Goal: Complete application form: Complete application form

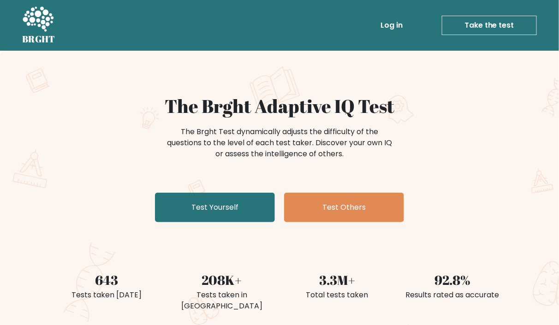
click at [259, 206] on link "Test Yourself" at bounding box center [215, 208] width 120 height 30
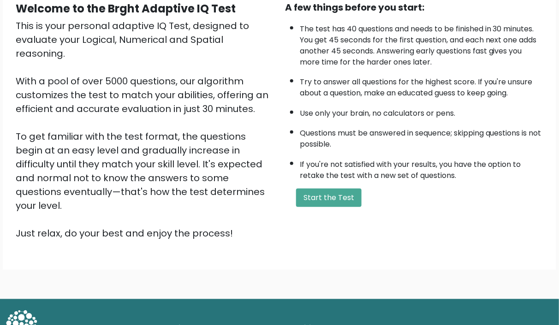
scroll to position [93, 0]
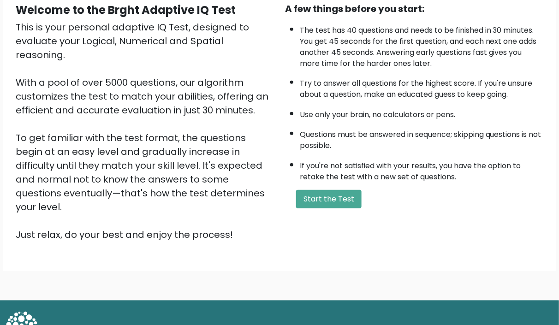
click at [337, 204] on button "Start the Test" at bounding box center [329, 199] width 66 height 18
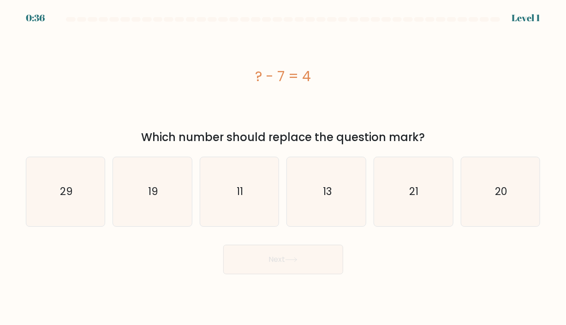
click at [418, 193] on text "21" at bounding box center [414, 191] width 9 height 15
click at [284, 168] on input "e. 21" at bounding box center [283, 165] width 0 height 5
radio input "true"
click at [308, 273] on button "Next" at bounding box center [283, 260] width 120 height 30
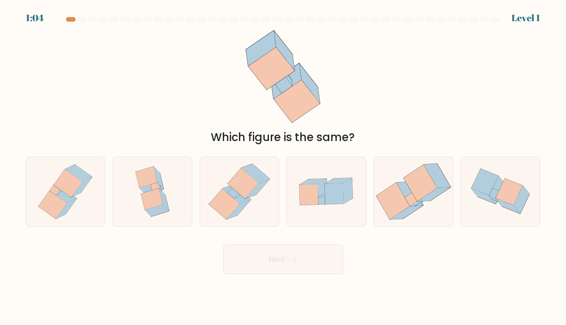
click at [239, 196] on icon at bounding box center [238, 195] width 9 height 7
click at [283, 168] on input "c." at bounding box center [283, 165] width 0 height 5
radio input "true"
click at [279, 270] on button "Next" at bounding box center [283, 260] width 120 height 30
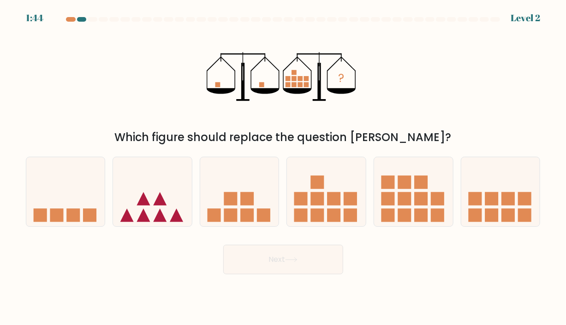
click at [338, 204] on rect at bounding box center [334, 198] width 13 height 13
click at [284, 168] on input "d." at bounding box center [283, 165] width 0 height 5
radio input "true"
click at [283, 270] on button "Next" at bounding box center [283, 260] width 120 height 30
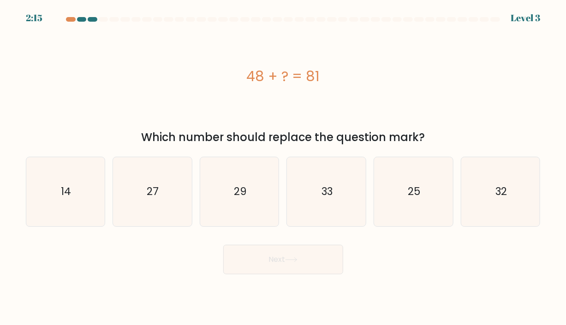
click at [401, 209] on icon "25" at bounding box center [413, 191] width 69 height 69
click at [284, 168] on input "e. 25" at bounding box center [283, 165] width 0 height 5
radio input "true"
click at [246, 199] on icon "29" at bounding box center [239, 191] width 69 height 69
click at [283, 168] on input "c. 29" at bounding box center [283, 165] width 0 height 5
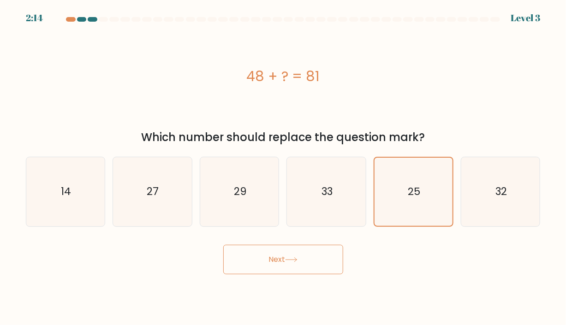
radio input "true"
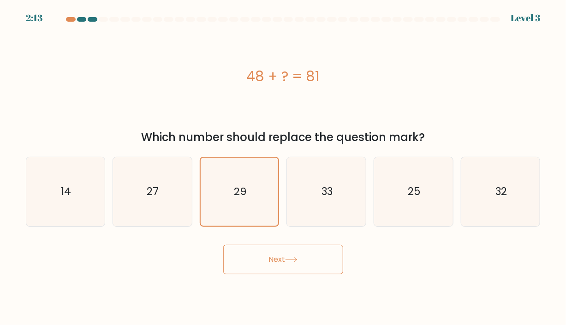
click at [263, 264] on button "Next" at bounding box center [283, 260] width 120 height 30
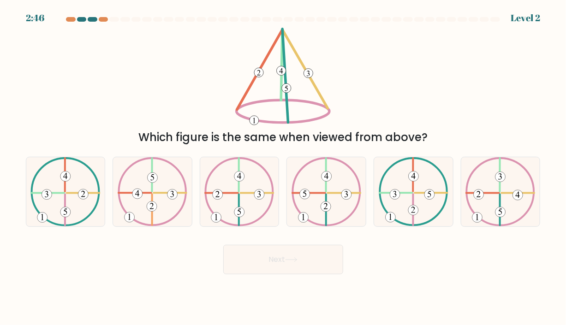
click at [249, 219] on icon at bounding box center [239, 191] width 70 height 69
click at [283, 168] on input "c." at bounding box center [283, 165] width 0 height 5
radio input "true"
click at [266, 269] on button "Next" at bounding box center [283, 260] width 120 height 30
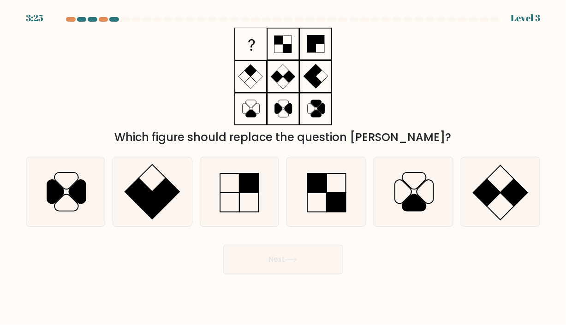
click at [425, 196] on icon at bounding box center [413, 191] width 69 height 69
click at [284, 168] on input "e." at bounding box center [283, 165] width 0 height 5
radio input "true"
click at [244, 192] on rect at bounding box center [249, 183] width 19 height 19
click at [283, 168] on input "c." at bounding box center [283, 165] width 0 height 5
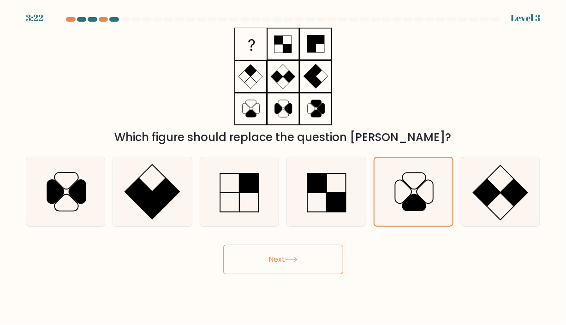
radio input "true"
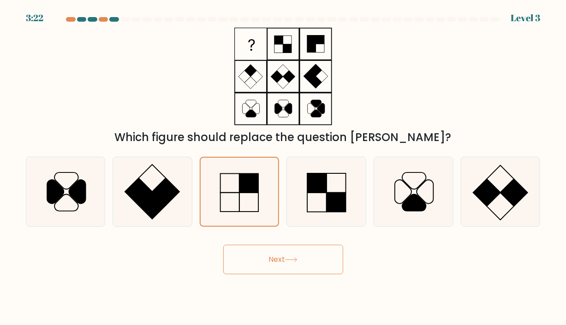
click at [283, 264] on button "Next" at bounding box center [283, 260] width 120 height 30
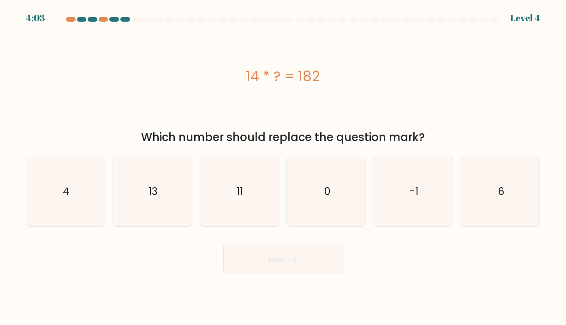
click at [180, 181] on icon "13" at bounding box center [152, 191] width 69 height 69
click at [283, 168] on input "b. 13" at bounding box center [283, 165] width 0 height 5
radio input "true"
click at [274, 271] on button "Next" at bounding box center [283, 260] width 120 height 30
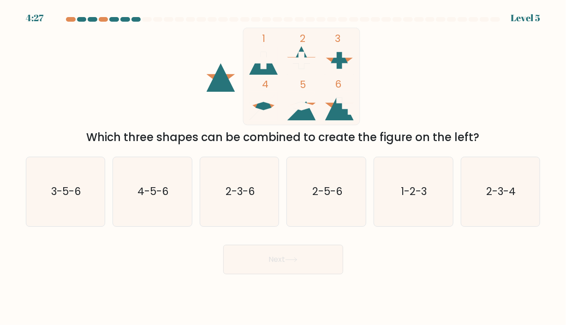
click at [343, 112] on icon at bounding box center [339, 106] width 29 height 29
click at [331, 218] on icon "2-5-6" at bounding box center [326, 191] width 69 height 69
click at [284, 168] on input "d. 2-5-6" at bounding box center [283, 165] width 0 height 5
radio input "true"
click at [259, 207] on icon "2-3-6" at bounding box center [239, 191] width 69 height 69
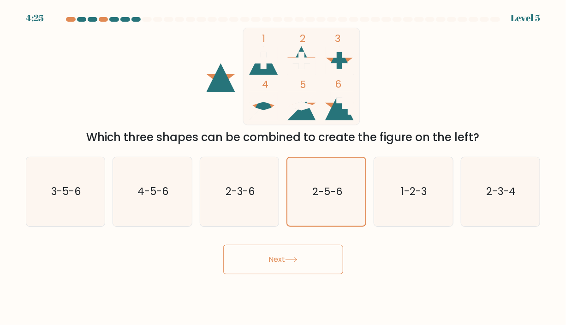
click at [283, 168] on input "c. 2-3-6" at bounding box center [283, 165] width 0 height 5
radio input "true"
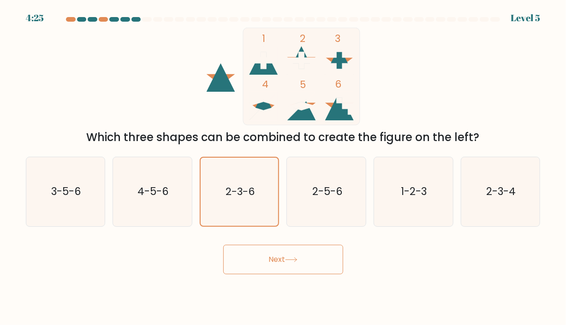
click at [281, 271] on button "Next" at bounding box center [283, 260] width 120 height 30
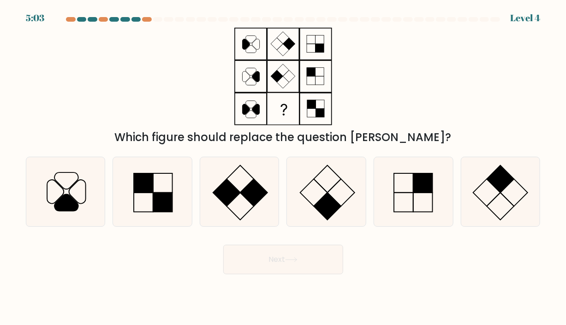
click at [326, 210] on rect at bounding box center [327, 206] width 27 height 27
click at [284, 168] on input "d." at bounding box center [283, 165] width 0 height 5
radio input "true"
click at [308, 272] on button "Next" at bounding box center [283, 260] width 120 height 30
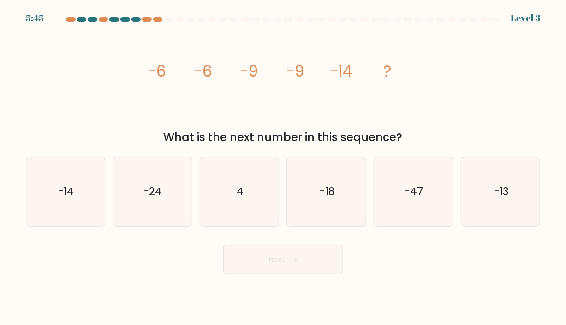
click at [346, 189] on icon "-18" at bounding box center [326, 191] width 69 height 69
click at [284, 168] on input "d. -18" at bounding box center [283, 165] width 0 height 5
radio input "true"
click at [298, 274] on button "Next" at bounding box center [283, 260] width 120 height 30
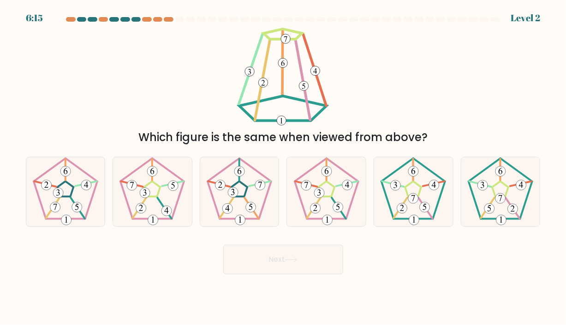
click at [431, 198] on icon at bounding box center [413, 191] width 69 height 69
click at [284, 168] on input "e." at bounding box center [283, 165] width 0 height 5
radio input "true"
click at [307, 270] on button "Next" at bounding box center [283, 260] width 120 height 30
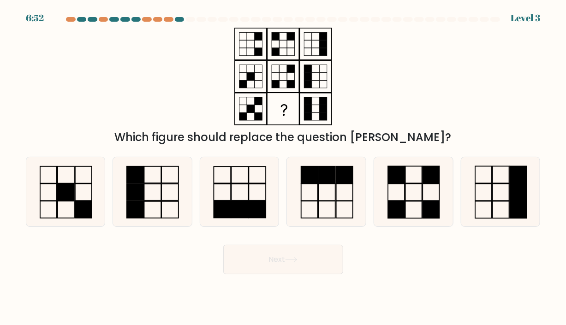
click at [412, 203] on icon at bounding box center [413, 191] width 69 height 69
click at [284, 168] on input "e." at bounding box center [283, 165] width 0 height 5
radio input "true"
click at [270, 273] on button "Next" at bounding box center [283, 260] width 120 height 30
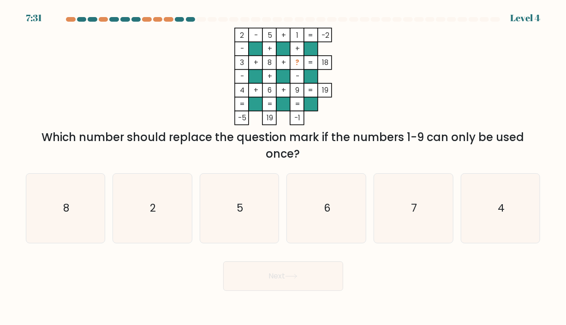
click at [160, 205] on icon "2" at bounding box center [152, 208] width 69 height 69
click at [283, 168] on input "b. 2" at bounding box center [283, 165] width 0 height 5
radio input "true"
click at [271, 290] on button "Next" at bounding box center [283, 277] width 120 height 30
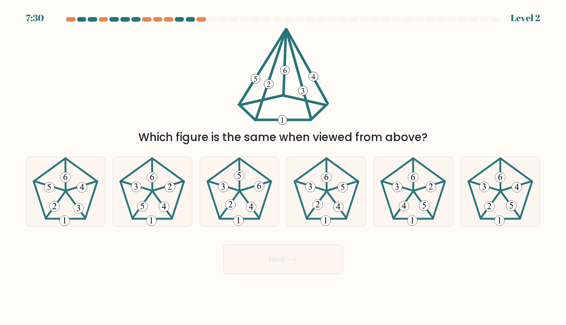
click at [305, 286] on body "7:30 Level 2" at bounding box center [283, 162] width 566 height 325
click at [63, 184] on icon at bounding box center [65, 191] width 69 height 69
click at [283, 168] on input "a." at bounding box center [283, 165] width 0 height 5
radio input "true"
click at [305, 266] on button "Next" at bounding box center [283, 260] width 120 height 30
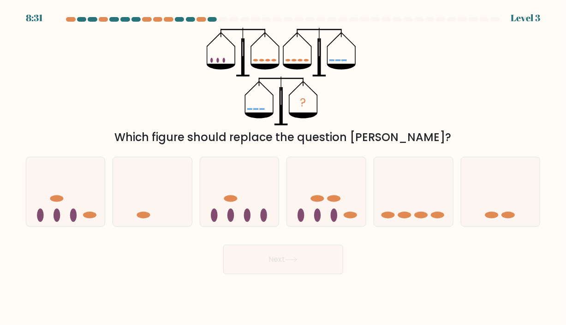
click at [437, 207] on icon at bounding box center [413, 191] width 79 height 65
click at [284, 168] on input "e." at bounding box center [283, 165] width 0 height 5
radio input "true"
click at [317, 274] on button "Next" at bounding box center [283, 260] width 120 height 30
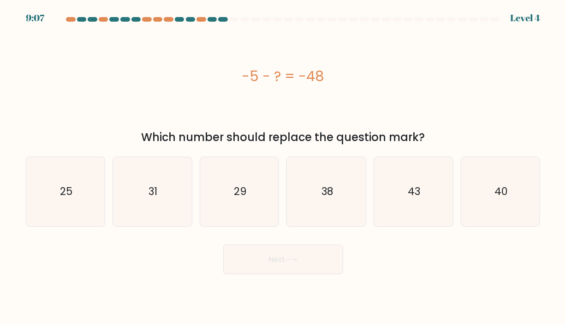
click at [510, 187] on icon "40" at bounding box center [500, 191] width 69 height 69
click at [284, 168] on input "f. 40" at bounding box center [283, 165] width 0 height 5
radio input "true"
click at [317, 272] on button "Next" at bounding box center [283, 260] width 120 height 30
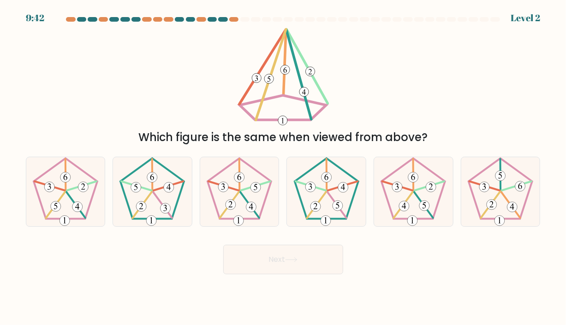
click at [402, 190] on icon at bounding box center [413, 191] width 69 height 69
click at [284, 168] on input "e." at bounding box center [283, 165] width 0 height 5
radio input "true"
click at [289, 264] on button "Next" at bounding box center [283, 260] width 120 height 30
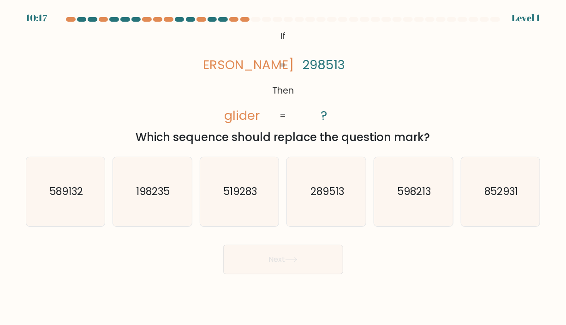
click at [264, 266] on button "Next" at bounding box center [283, 260] width 120 height 30
click at [335, 197] on text "289513" at bounding box center [328, 191] width 34 height 15
click at [284, 168] on input "d. 289513" at bounding box center [283, 165] width 0 height 5
radio input "true"
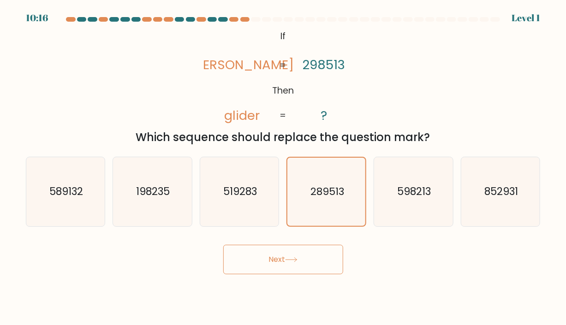
click at [284, 263] on button "Next" at bounding box center [283, 260] width 120 height 30
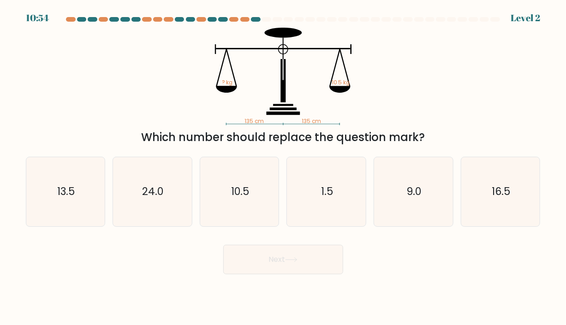
click at [244, 198] on text "10.5" at bounding box center [240, 191] width 18 height 15
click at [283, 168] on input "c. 10.5" at bounding box center [283, 165] width 0 height 5
radio input "true"
click at [276, 269] on button "Next" at bounding box center [283, 260] width 120 height 30
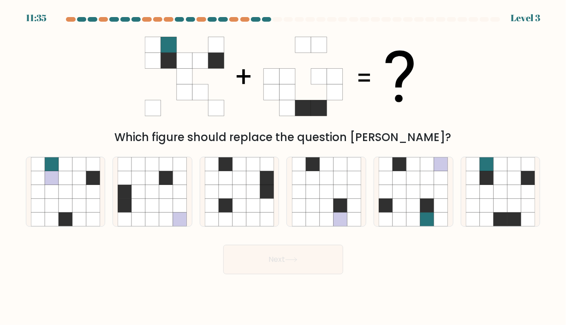
click at [246, 193] on icon at bounding box center [240, 192] width 14 height 14
click at [283, 168] on input "c." at bounding box center [283, 165] width 0 height 5
radio input "true"
click at [292, 260] on icon at bounding box center [291, 260] width 12 height 5
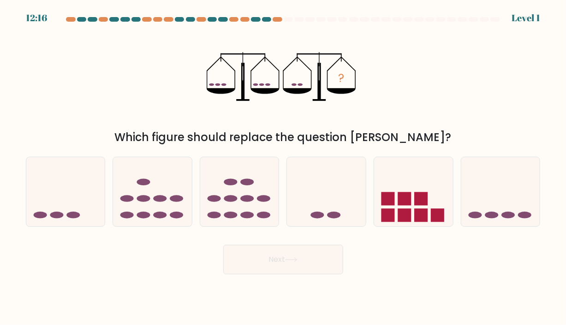
click at [310, 196] on icon at bounding box center [326, 191] width 79 height 65
click at [284, 168] on input "d." at bounding box center [283, 165] width 0 height 5
radio input "true"
click at [301, 266] on button "Next" at bounding box center [283, 260] width 120 height 30
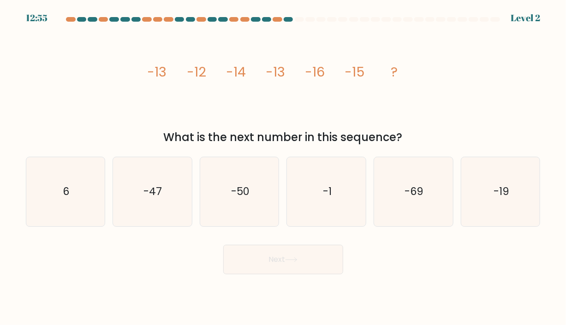
click at [531, 187] on icon "-19" at bounding box center [500, 191] width 69 height 69
click at [284, 168] on input "f. -19" at bounding box center [283, 165] width 0 height 5
radio input "true"
click at [314, 266] on button "Next" at bounding box center [283, 260] width 120 height 30
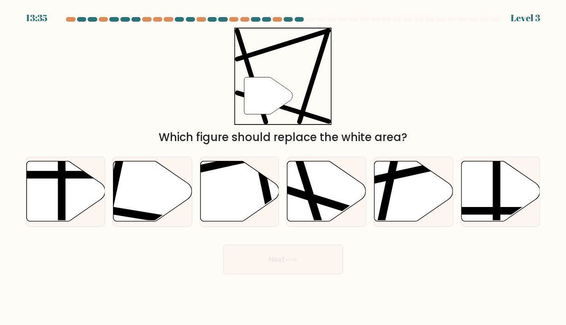
click at [319, 165] on icon at bounding box center [327, 192] width 79 height 60
click at [284, 165] on input "d." at bounding box center [283, 165] width 0 height 5
radio input "true"
click at [310, 273] on button "Next" at bounding box center [283, 260] width 120 height 30
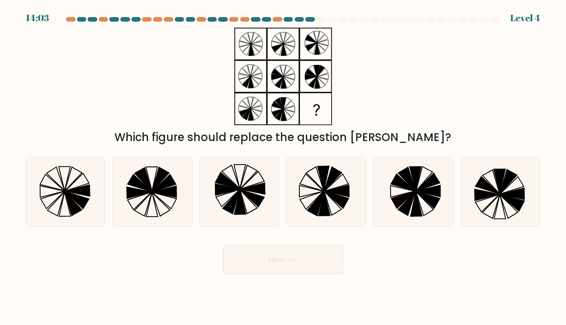
click at [262, 190] on icon at bounding box center [253, 189] width 24 height 12
click at [283, 168] on input "c." at bounding box center [283, 165] width 0 height 5
radio input "true"
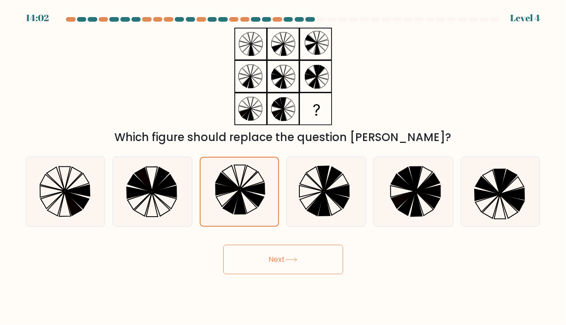
click at [288, 272] on button "Next" at bounding box center [283, 260] width 120 height 30
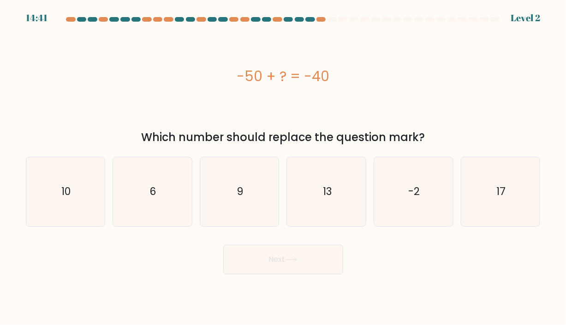
click at [80, 188] on icon "10" at bounding box center [65, 191] width 69 height 69
click at [283, 168] on input "a. 10" at bounding box center [283, 165] width 0 height 5
radio input "true"
click at [287, 270] on button "Next" at bounding box center [283, 260] width 120 height 30
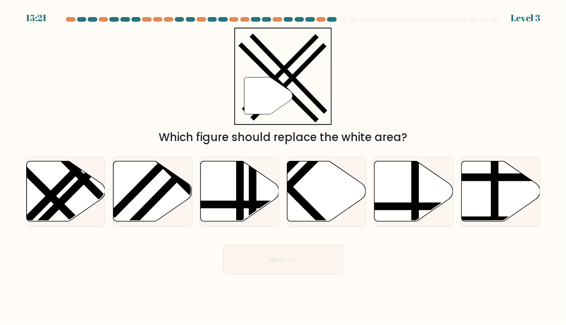
click at [153, 200] on line at bounding box center [185, 168] width 119 height 121
click at [283, 168] on input "b." at bounding box center [283, 165] width 0 height 5
radio input "true"
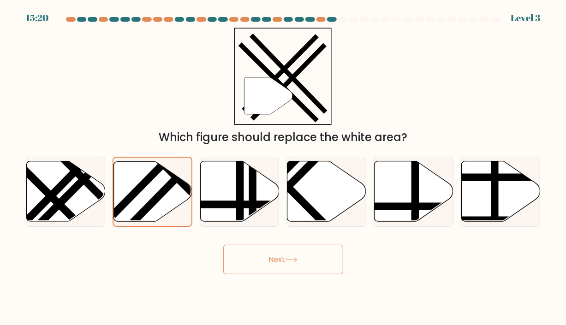
click at [283, 263] on button "Next" at bounding box center [283, 260] width 120 height 30
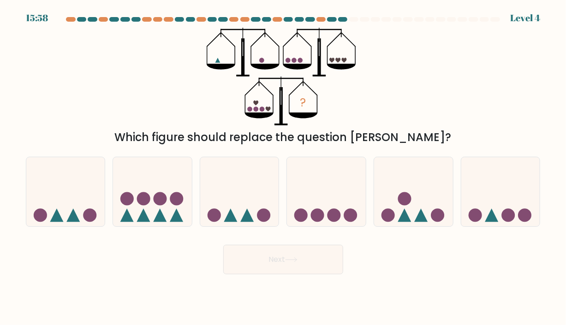
click at [427, 207] on icon at bounding box center [413, 191] width 79 height 65
click at [284, 168] on input "e." at bounding box center [283, 165] width 0 height 5
radio input "true"
click at [324, 270] on button "Next" at bounding box center [283, 260] width 120 height 30
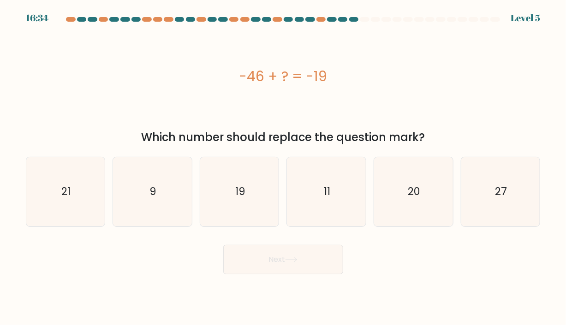
click at [178, 184] on icon "9" at bounding box center [152, 191] width 69 height 69
click at [283, 168] on input "b. 9" at bounding box center [283, 165] width 0 height 5
radio input "true"
click at [313, 266] on button "Next" at bounding box center [283, 260] width 120 height 30
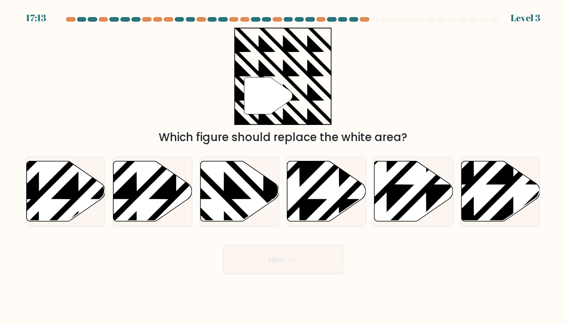
click at [251, 189] on icon at bounding box center [240, 192] width 79 height 60
click at [283, 168] on input "c." at bounding box center [283, 165] width 0 height 5
radio input "true"
click at [290, 268] on button "Next" at bounding box center [283, 260] width 120 height 30
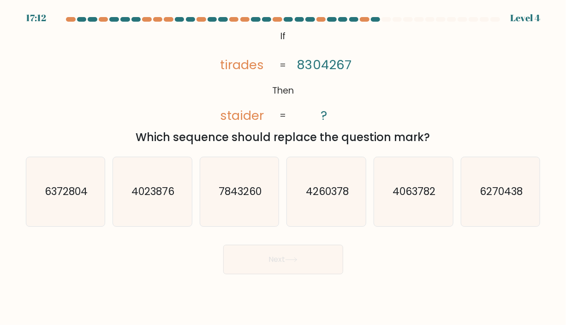
click at [294, 258] on icon at bounding box center [291, 260] width 12 height 5
click at [416, 189] on text "4063782" at bounding box center [414, 191] width 43 height 15
click at [284, 168] on input "e. 4063782" at bounding box center [283, 165] width 0 height 5
radio input "true"
click at [320, 263] on button "Next" at bounding box center [283, 260] width 120 height 30
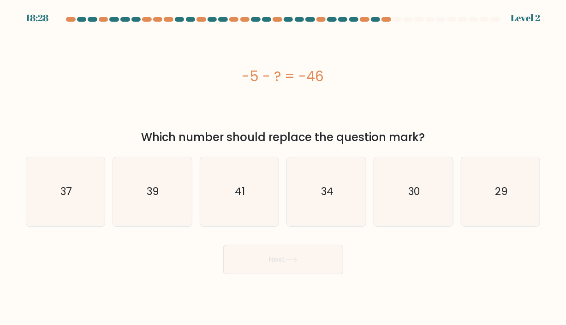
click at [253, 213] on icon "41" at bounding box center [239, 191] width 69 height 69
click at [283, 168] on input "c. 41" at bounding box center [283, 165] width 0 height 5
radio input "true"
click at [296, 272] on button "Next" at bounding box center [283, 260] width 120 height 30
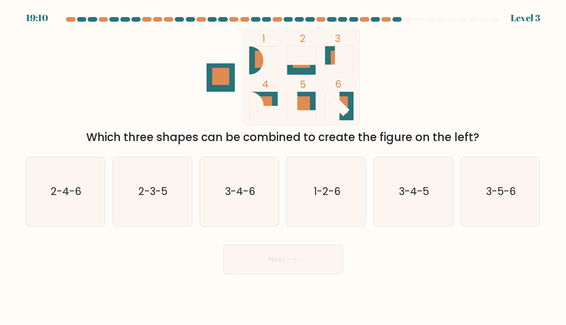
click at [323, 191] on text "1-2-6" at bounding box center [327, 191] width 27 height 15
click at [284, 168] on input "d. 1-2-6" at bounding box center [283, 165] width 0 height 5
radio input "true"
click at [311, 262] on button "Next" at bounding box center [283, 260] width 120 height 30
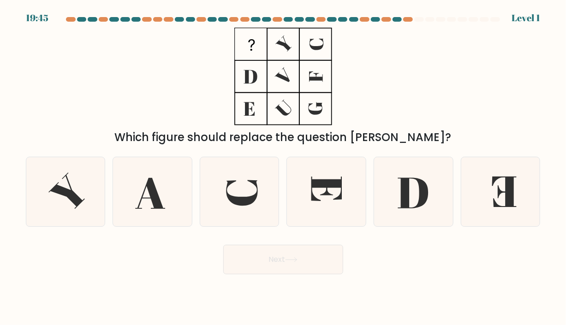
click at [504, 189] on icon at bounding box center [500, 191] width 69 height 69
click at [284, 168] on input "f." at bounding box center [283, 165] width 0 height 5
radio input "true"
click at [334, 269] on button "Next" at bounding box center [283, 260] width 120 height 30
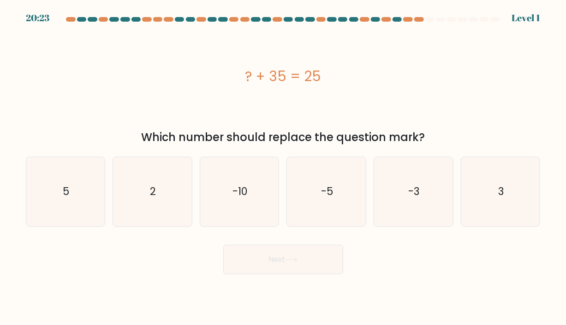
click at [345, 198] on icon "-5" at bounding box center [326, 191] width 69 height 69
click at [284, 168] on input "d. -5" at bounding box center [283, 165] width 0 height 5
radio input "true"
click at [316, 267] on button "Next" at bounding box center [283, 260] width 120 height 30
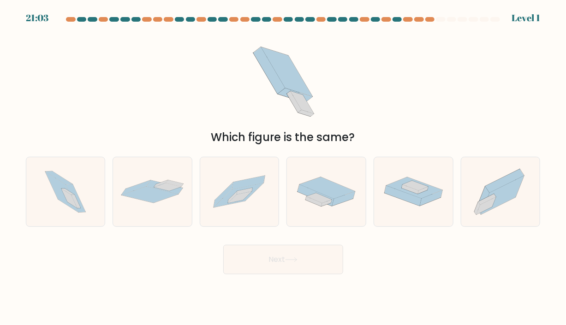
click at [158, 186] on icon at bounding box center [168, 187] width 28 height 8
click at [283, 168] on input "b." at bounding box center [283, 165] width 0 height 5
radio input "true"
click at [320, 259] on button "Next" at bounding box center [283, 260] width 120 height 30
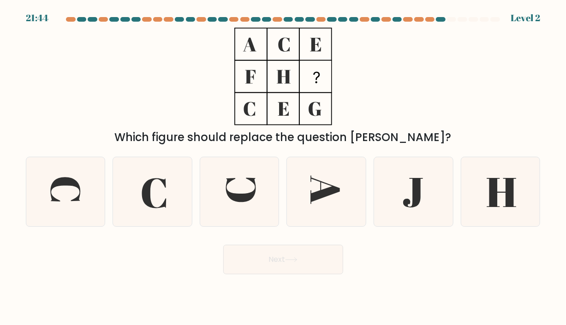
click at [489, 178] on icon at bounding box center [502, 192] width 30 height 29
click at [284, 168] on input "f." at bounding box center [283, 165] width 0 height 5
radio input "true"
click at [417, 190] on icon at bounding box center [414, 193] width 20 height 30
click at [284, 168] on input "e." at bounding box center [283, 165] width 0 height 5
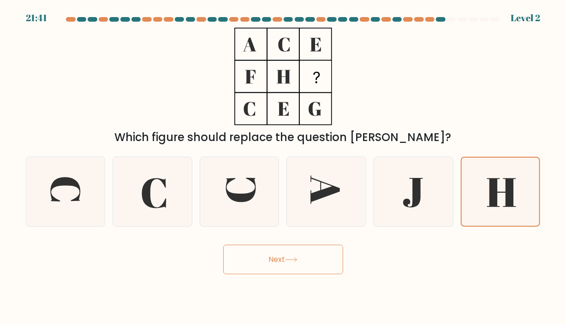
radio input "true"
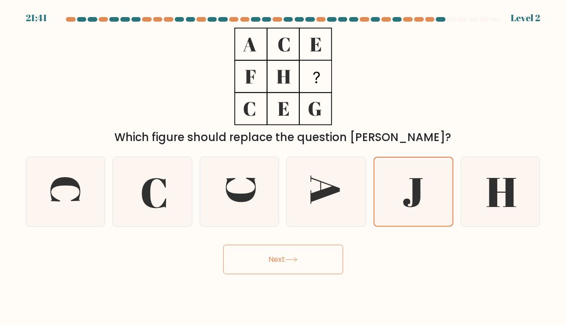
click at [324, 264] on button "Next" at bounding box center [283, 260] width 120 height 30
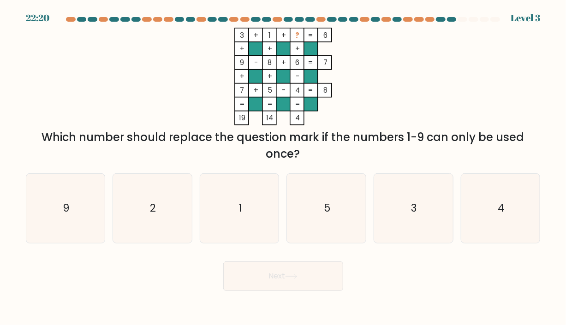
click at [331, 204] on icon "5" at bounding box center [326, 208] width 69 height 69
click at [284, 168] on input "d. 5" at bounding box center [283, 165] width 0 height 5
radio input "true"
click at [287, 285] on button "Next" at bounding box center [283, 277] width 120 height 30
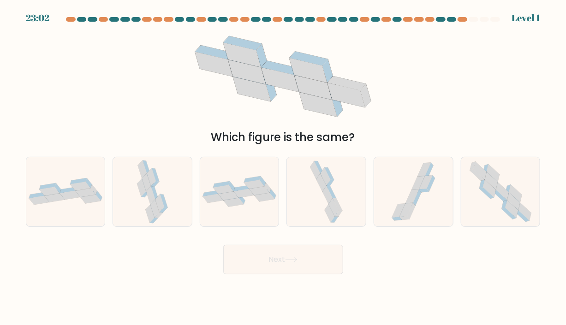
click at [255, 200] on icon at bounding box center [239, 191] width 79 height 31
click at [283, 168] on input "c." at bounding box center [283, 165] width 0 height 5
radio input "true"
click at [285, 262] on button "Next" at bounding box center [283, 260] width 120 height 30
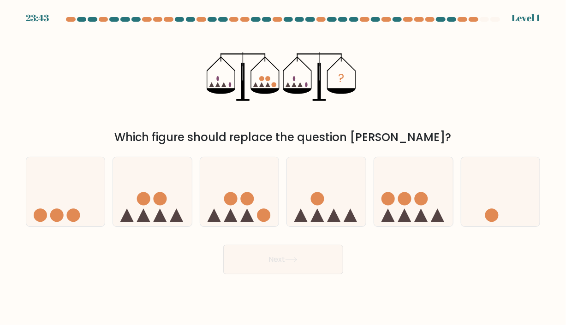
click at [263, 214] on circle at bounding box center [264, 215] width 13 height 13
click at [283, 168] on input "c." at bounding box center [283, 165] width 0 height 5
radio input "true"
click at [307, 264] on button "Next" at bounding box center [283, 260] width 120 height 30
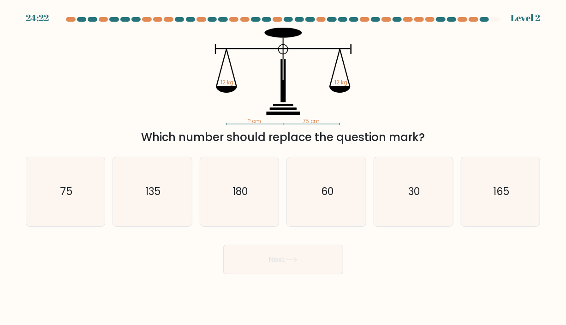
click at [52, 181] on icon "75" at bounding box center [65, 191] width 69 height 69
click at [283, 168] on input "a. 75" at bounding box center [283, 165] width 0 height 5
radio input "true"
click at [340, 263] on button "Next" at bounding box center [283, 260] width 120 height 30
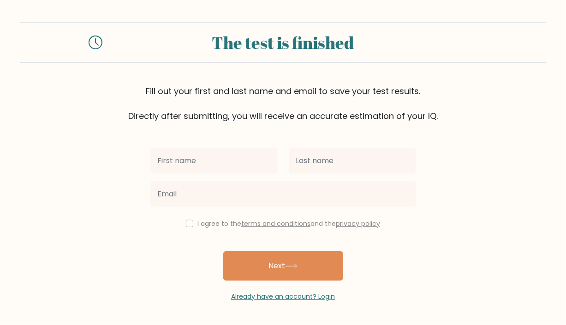
click at [233, 166] on input "text" at bounding box center [213, 161] width 127 height 26
type input "Joyce"
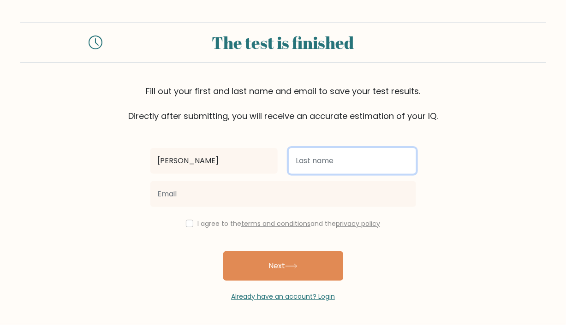
click at [348, 158] on input "text" at bounding box center [352, 161] width 127 height 26
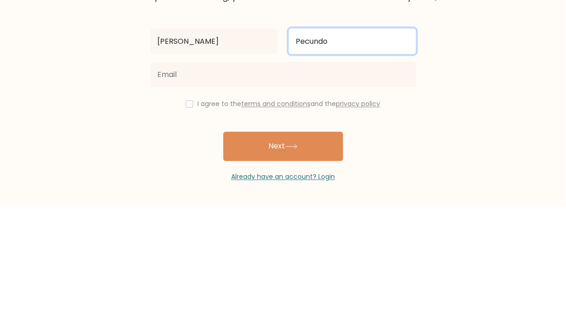
type input "Pecundo"
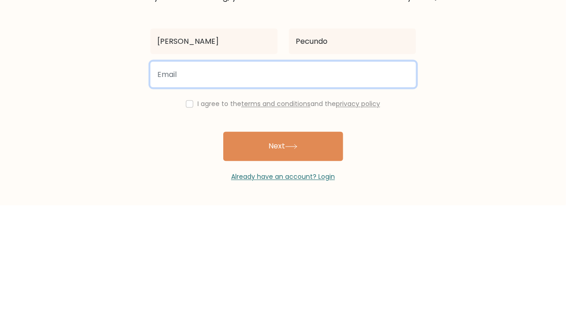
click at [347, 197] on input "email" at bounding box center [283, 194] width 266 height 26
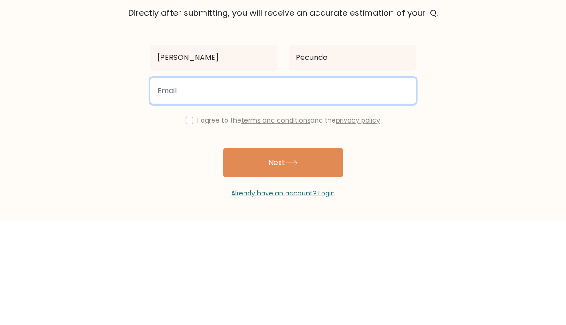
click at [340, 196] on input "email" at bounding box center [283, 194] width 266 height 26
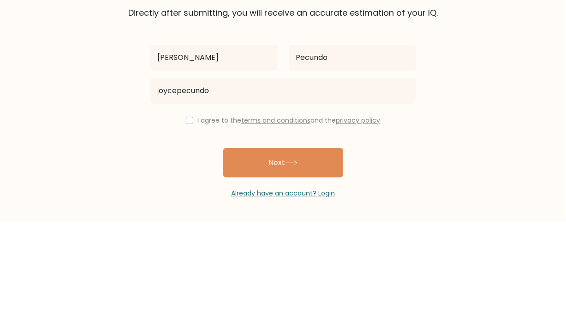
click at [5, 183] on form "The test is finished Fill out your first and last name and email to save your t…" at bounding box center [283, 162] width 566 height 280
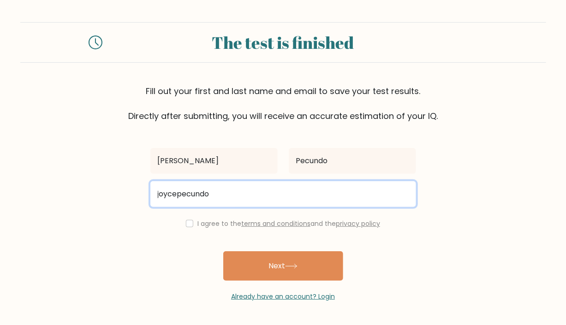
click at [269, 196] on input "joycepecundo" at bounding box center [283, 194] width 266 height 26
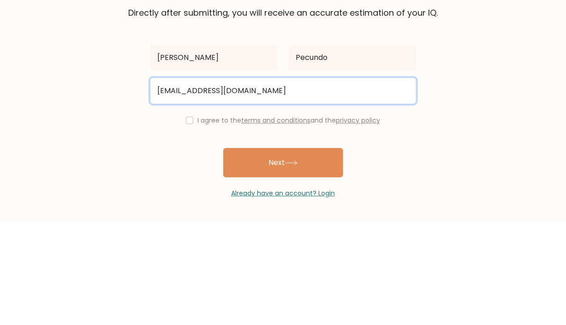
type input "joycepecundo544@gmail.com"
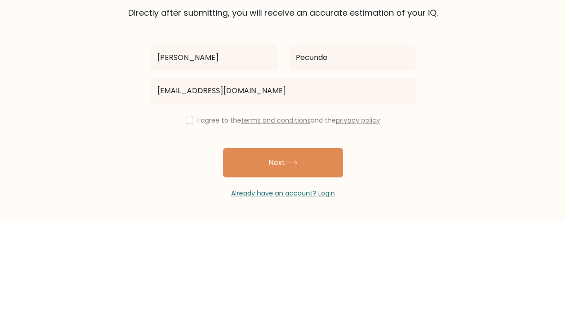
click at [292, 270] on button "Next" at bounding box center [283, 267] width 120 height 30
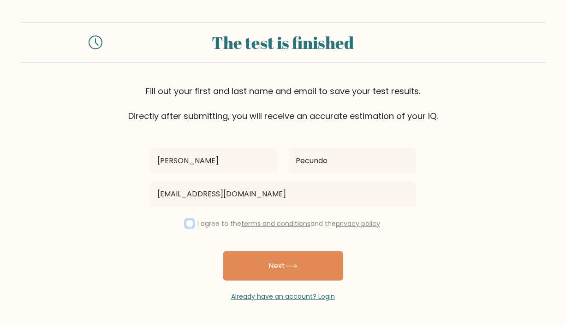
click at [187, 224] on input "checkbox" at bounding box center [189, 223] width 7 height 7
checkbox input "true"
click at [294, 266] on icon at bounding box center [291, 266] width 12 height 5
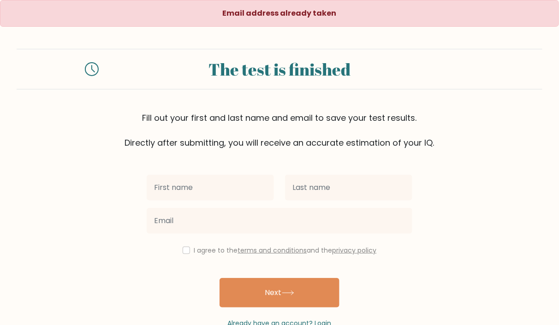
click at [217, 191] on input "text" at bounding box center [210, 188] width 127 height 26
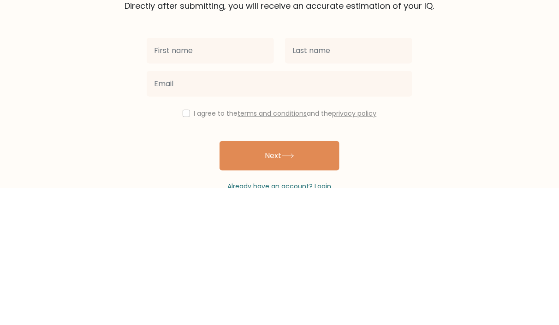
click at [225, 185] on input "text" at bounding box center [210, 188] width 127 height 26
type input "[PERSON_NAME]"
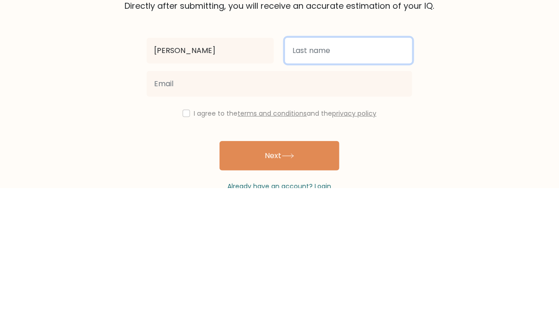
type input "Pecundo"
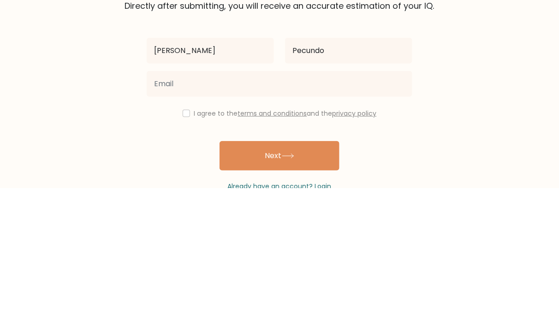
type input "[EMAIL_ADDRESS][DOMAIN_NAME]"
click at [183, 251] on input "checkbox" at bounding box center [186, 250] width 7 height 7
checkbox input "true"
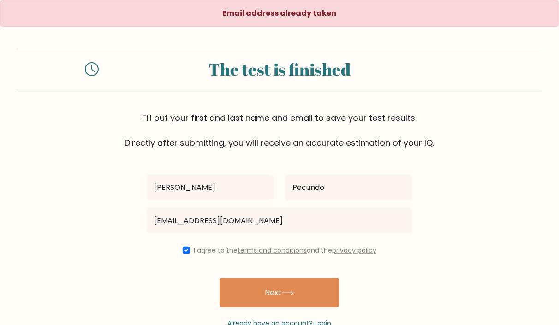
click at [301, 292] on button "Next" at bounding box center [280, 293] width 120 height 30
click at [218, 186] on input "text" at bounding box center [210, 188] width 127 height 26
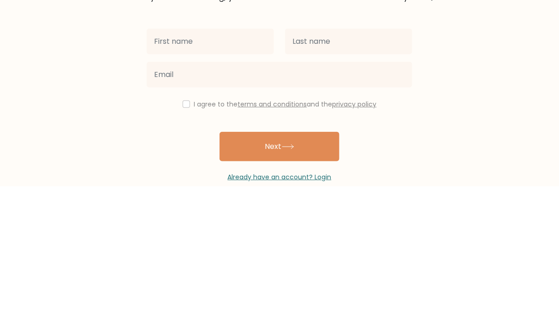
scroll to position [7, 0]
click at [227, 180] on input "text" at bounding box center [210, 181] width 127 height 26
type input "[PERSON_NAME]"
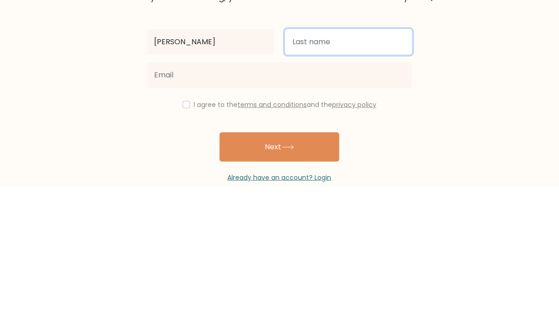
type input "Pecundo"
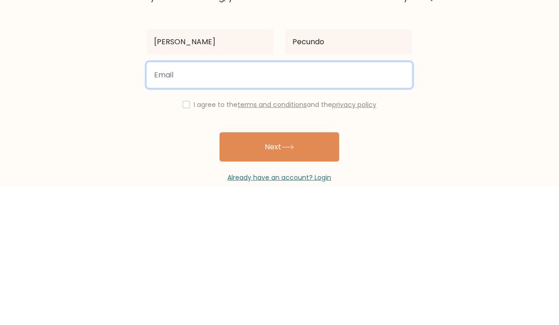
type input "[EMAIL_ADDRESS][DOMAIN_NAME]"
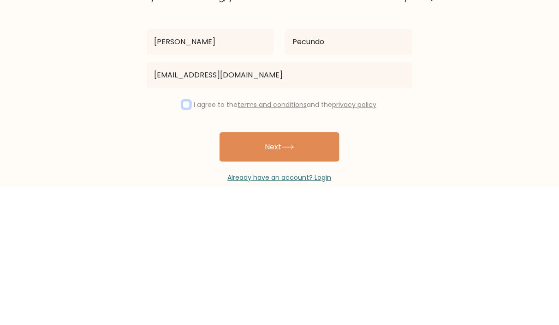
click at [183, 242] on input "checkbox" at bounding box center [186, 243] width 7 height 7
checkbox input "true"
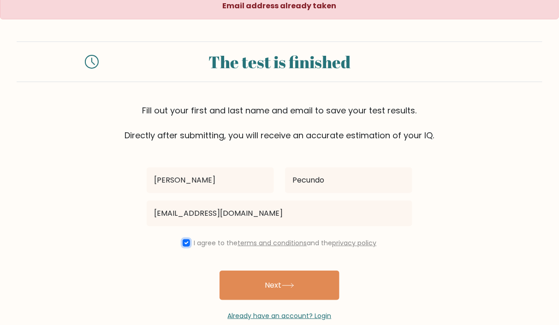
scroll to position [24, 0]
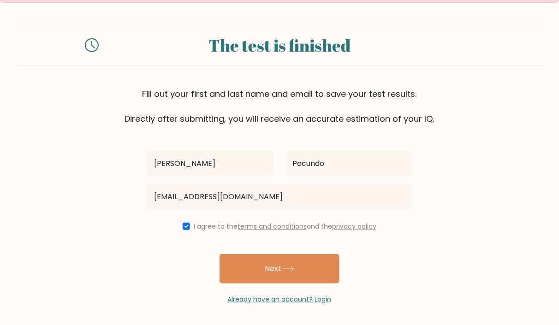
click at [310, 270] on button "Next" at bounding box center [280, 269] width 120 height 30
